Goal: Book appointment/travel/reservation

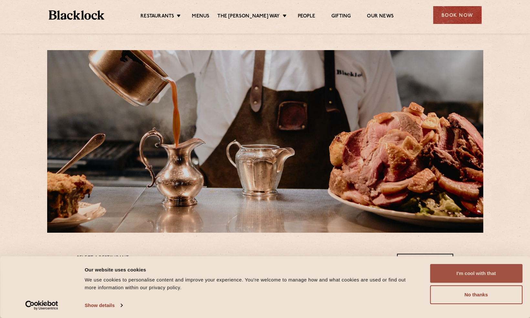
click at [483, 272] on button "I'm cool with that" at bounding box center [476, 273] width 92 height 19
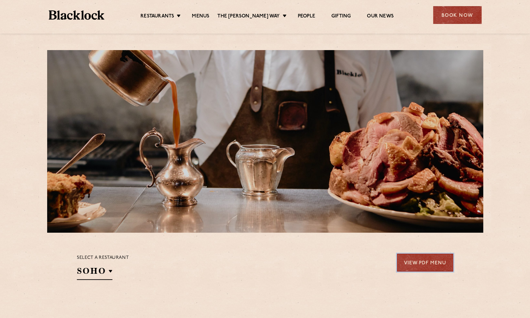
click at [425, 260] on link "View PDF Menu" at bounding box center [425, 262] width 56 height 18
click at [461, 14] on div "Book Now" at bounding box center [457, 15] width 48 height 18
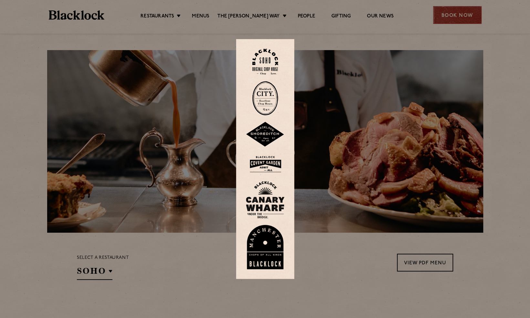
click at [461, 14] on div at bounding box center [265, 159] width 530 height 318
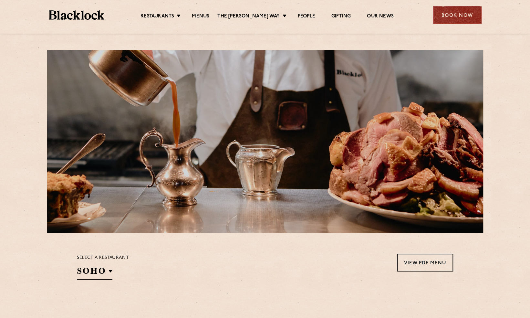
click at [461, 14] on div "Book Now" at bounding box center [457, 15] width 48 height 18
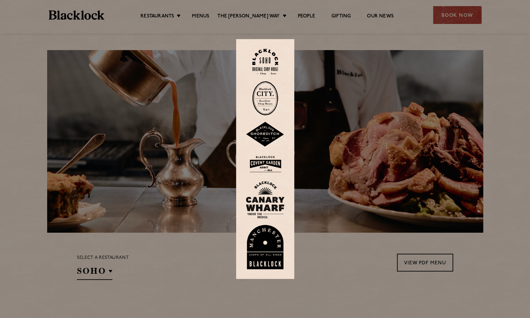
click at [270, 202] on img at bounding box center [265, 199] width 39 height 37
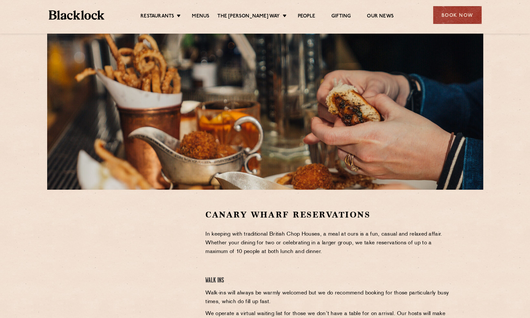
scroll to position [103, 0]
